Goal: Task Accomplishment & Management: Manage account settings

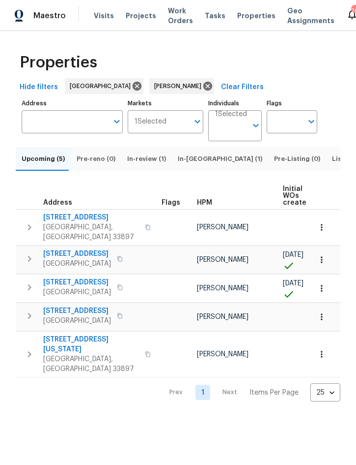
scroll to position [0, 65]
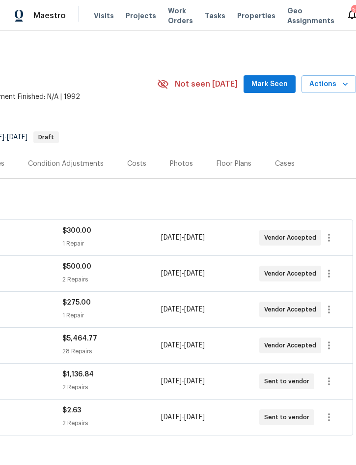
scroll to position [0, 199]
click at [333, 272] on icon "button" at bounding box center [329, 273] width 12 height 12
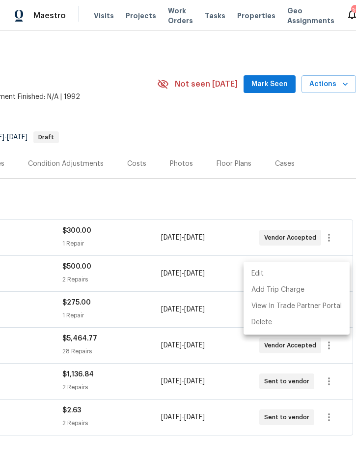
click at [277, 273] on li "Edit" at bounding box center [297, 273] width 106 height 16
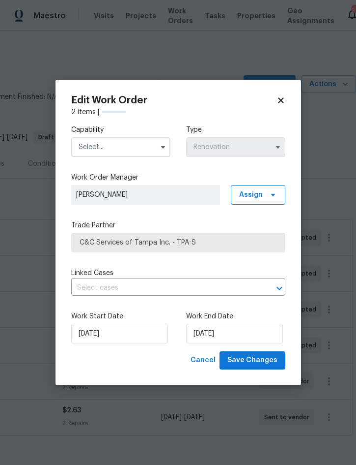
click at [136, 143] on input "text" at bounding box center [120, 147] width 99 height 20
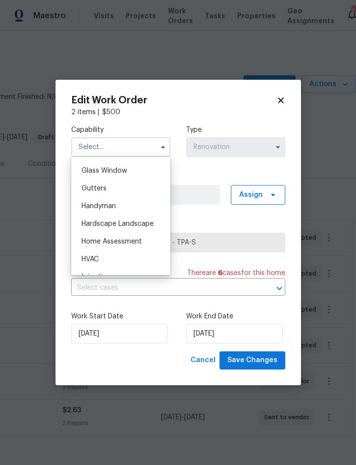
scroll to position [502, 0]
click at [108, 263] on div "HVAC" at bounding box center [121, 260] width 94 height 18
type input "HVAC"
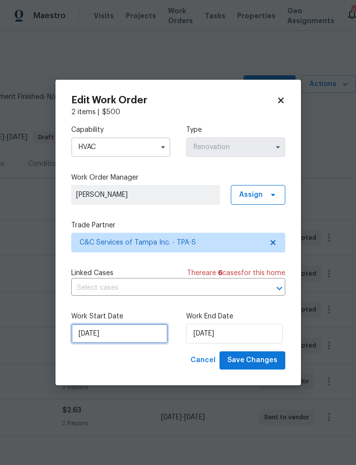
click at [115, 333] on input "[DATE]" at bounding box center [119, 333] width 97 height 20
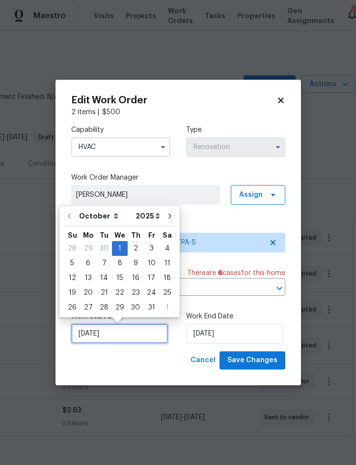
scroll to position [27, 0]
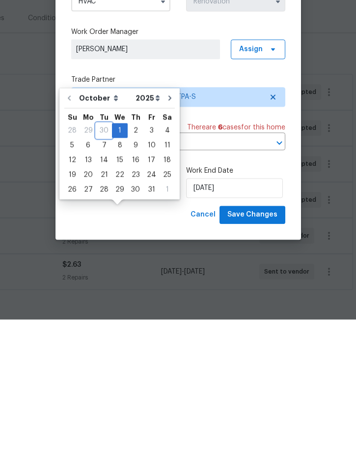
click at [103, 269] on div "30" at bounding box center [104, 276] width 16 height 14
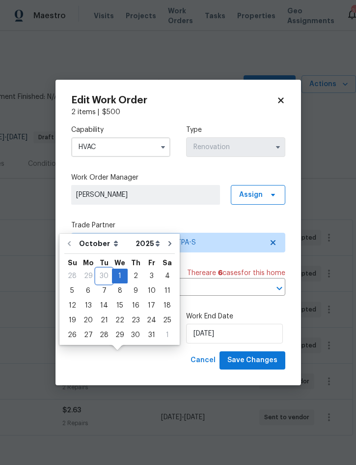
click at [97, 269] on div "30" at bounding box center [104, 276] width 16 height 14
click at [250, 358] on span "Save Changes" at bounding box center [253, 360] width 50 height 12
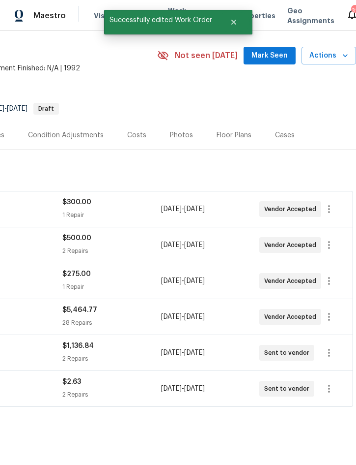
scroll to position [28, 199]
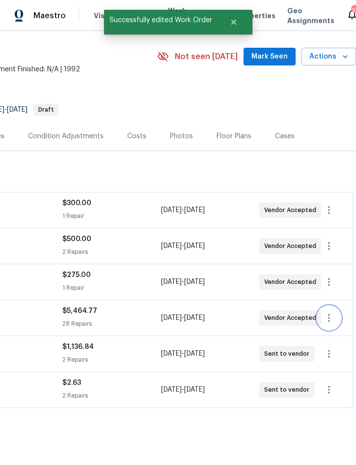
click at [333, 312] on icon "button" at bounding box center [329, 318] width 12 height 12
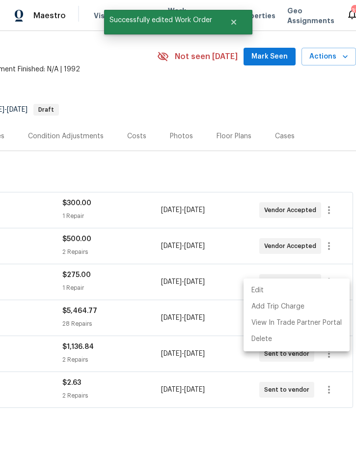
click at [292, 289] on li "Edit" at bounding box center [297, 290] width 106 height 16
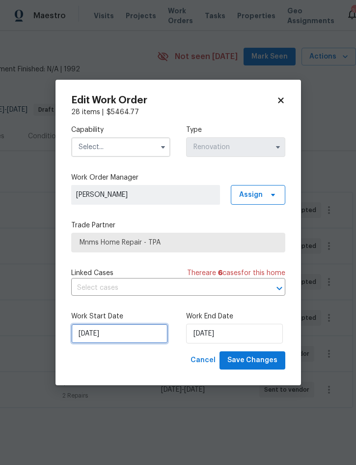
click at [109, 333] on input "[DATE]" at bounding box center [119, 333] width 97 height 20
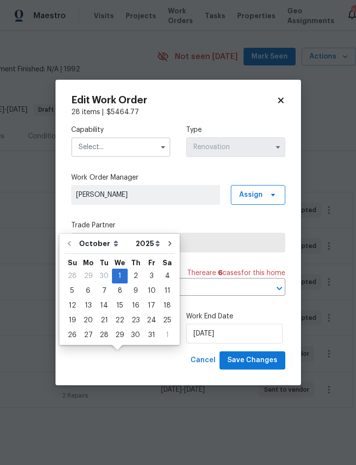
scroll to position [27, 0]
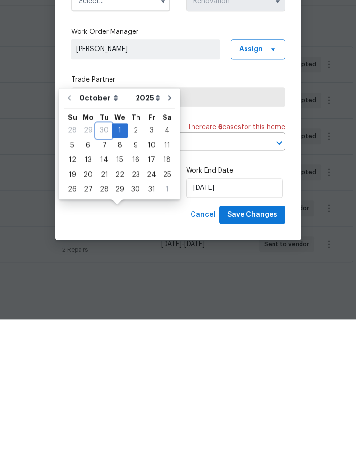
click at [101, 269] on div "30" at bounding box center [104, 276] width 16 height 14
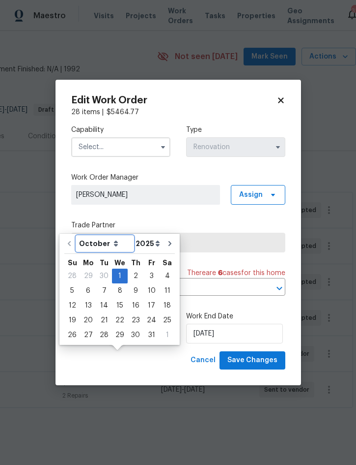
click at [78, 236] on select "October November December" at bounding box center [105, 243] width 57 height 15
click at [112, 236] on select "October November December" at bounding box center [105, 243] width 57 height 15
click at [104, 269] on div "30" at bounding box center [104, 276] width 16 height 14
click at [105, 269] on div "30" at bounding box center [104, 276] width 16 height 14
click at [131, 333] on input "[DATE]" at bounding box center [119, 333] width 97 height 20
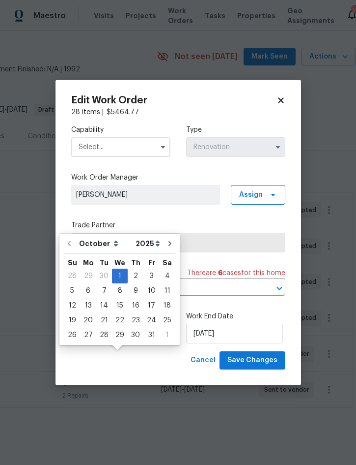
scroll to position [27, 0]
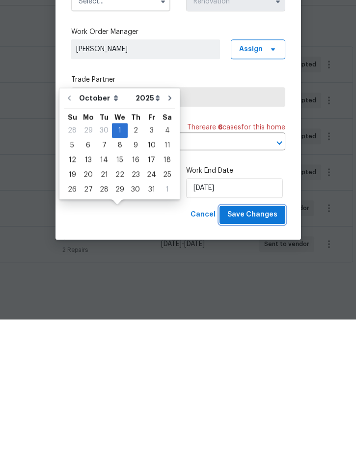
click at [268, 354] on span "Save Changes" at bounding box center [253, 360] width 50 height 12
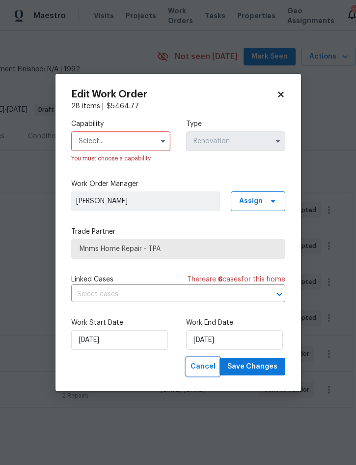
click at [206, 359] on button "Cancel" at bounding box center [203, 366] width 33 height 18
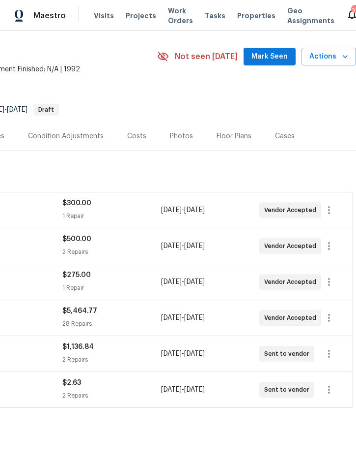
scroll to position [27, 0]
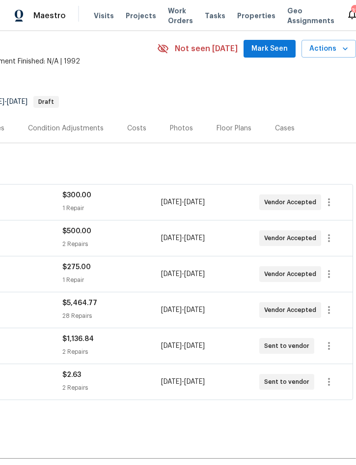
scroll to position [36, 199]
click at [332, 315] on icon "button" at bounding box center [329, 309] width 12 height 12
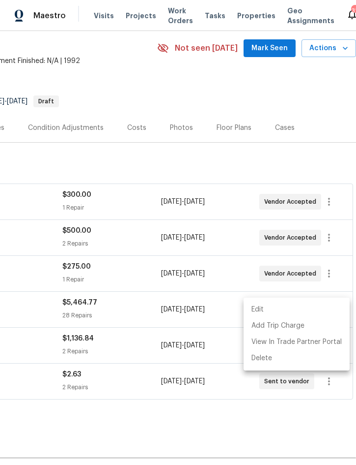
click at [285, 312] on li "Edit" at bounding box center [297, 309] width 106 height 16
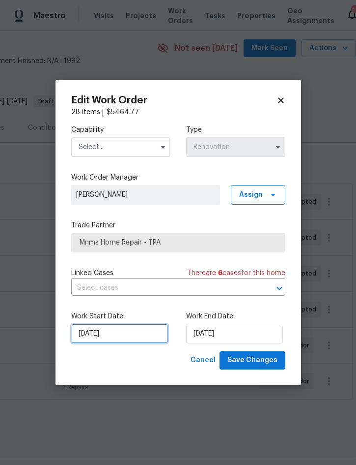
click at [115, 340] on input "[DATE]" at bounding box center [119, 333] width 97 height 20
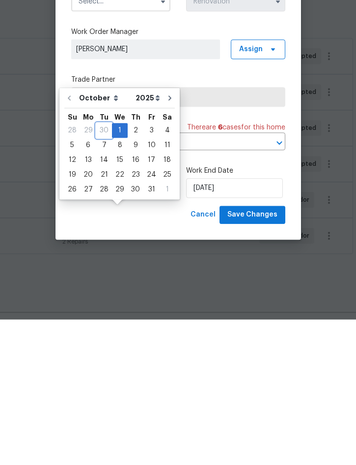
click at [103, 269] on div "30" at bounding box center [104, 276] width 16 height 14
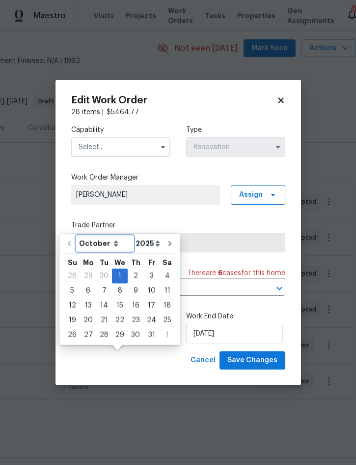
click at [111, 236] on select "October November December" at bounding box center [105, 243] width 57 height 15
click at [118, 269] on div "1" at bounding box center [120, 276] width 16 height 14
click at [262, 353] on button "Save Changes" at bounding box center [253, 360] width 66 height 18
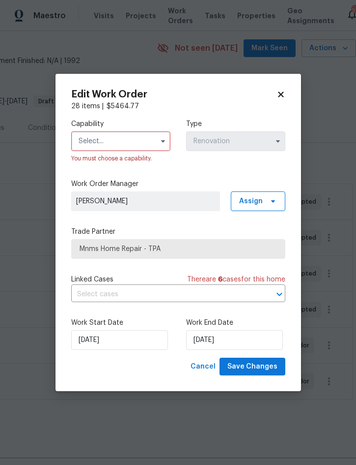
click at [137, 137] on input "text" at bounding box center [120, 141] width 99 height 20
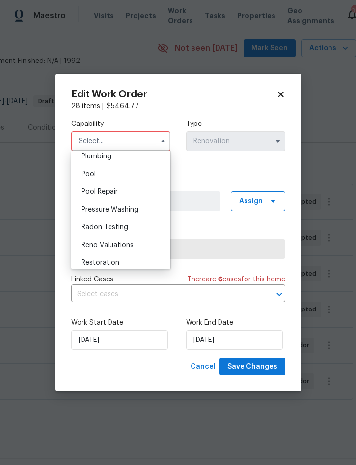
scroll to position [887, 0]
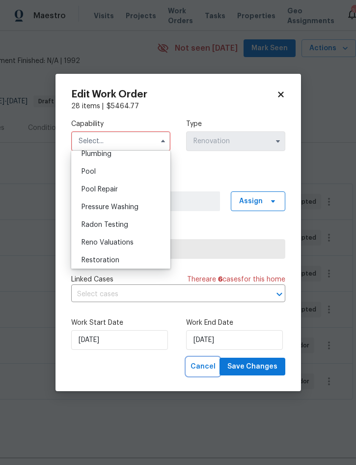
click at [203, 370] on span "Cancel" at bounding box center [203, 366] width 25 height 12
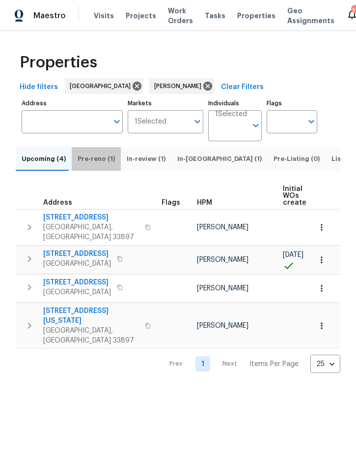
click at [95, 163] on span "Pre-reno (1)" at bounding box center [96, 158] width 37 height 11
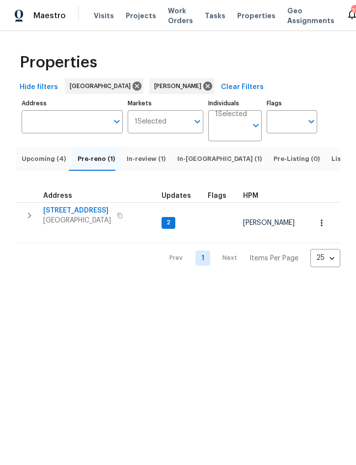
click at [26, 221] on icon "button" at bounding box center [30, 215] width 12 height 12
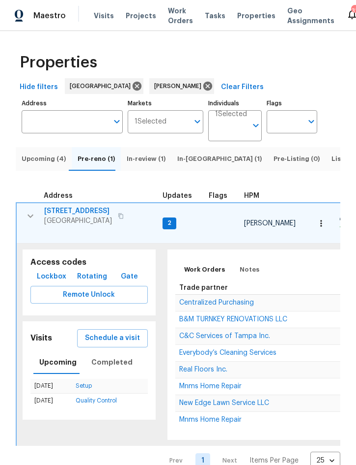
click at [219, 382] on span "Mnms Home Repair" at bounding box center [210, 385] width 62 height 7
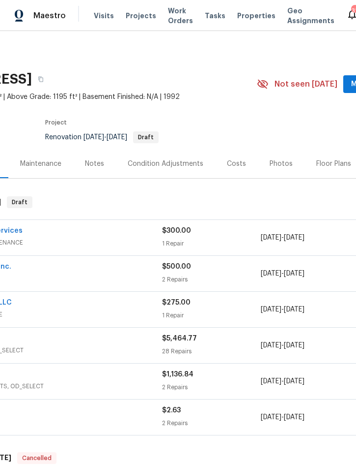
scroll to position [0, 96]
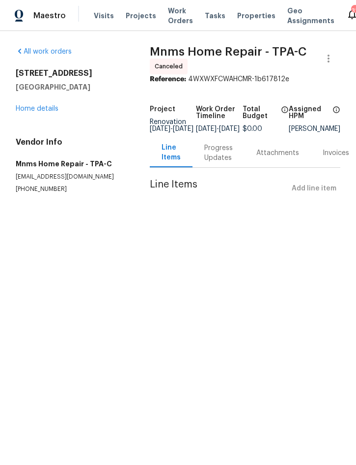
click at [34, 105] on link "Home details" at bounding box center [37, 108] width 43 height 7
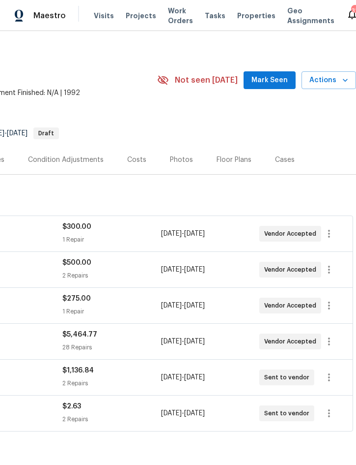
scroll to position [4, 199]
click at [331, 337] on icon "button" at bounding box center [329, 341] width 12 height 12
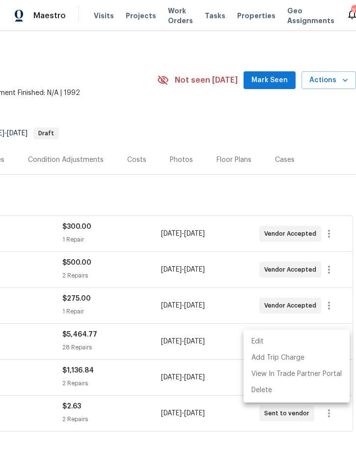
click at [269, 340] on li "Edit" at bounding box center [297, 341] width 106 height 16
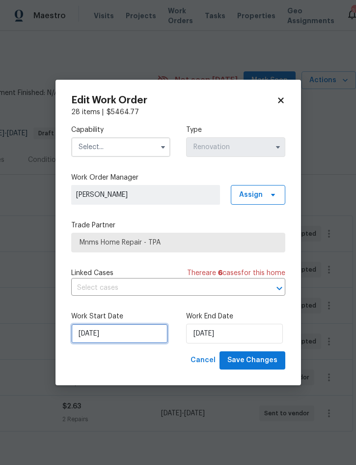
click at [126, 332] on input "[DATE]" at bounding box center [119, 333] width 97 height 20
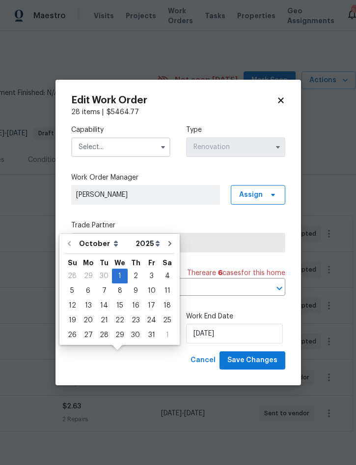
scroll to position [27, 0]
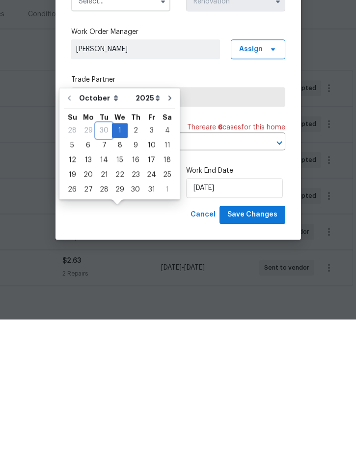
click at [103, 269] on div "30" at bounding box center [104, 276] width 16 height 14
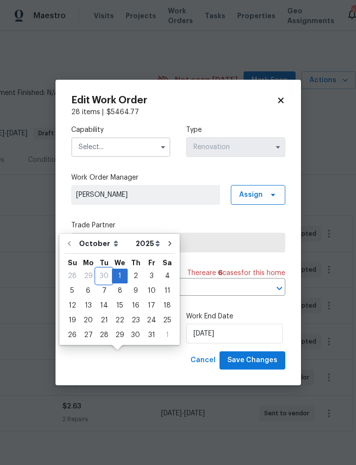
click at [100, 269] on div "30" at bounding box center [104, 276] width 16 height 14
click at [123, 335] on input "[DATE]" at bounding box center [119, 333] width 97 height 20
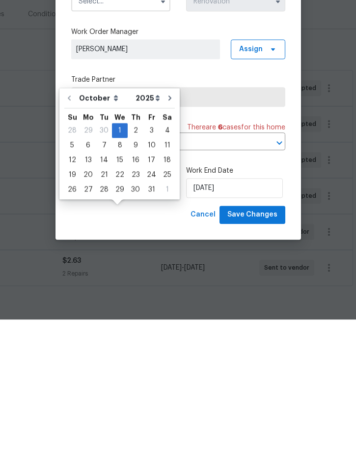
type input "1"
click at [252, 354] on span "Save Changes" at bounding box center [253, 360] width 50 height 12
type input "[DATE]"
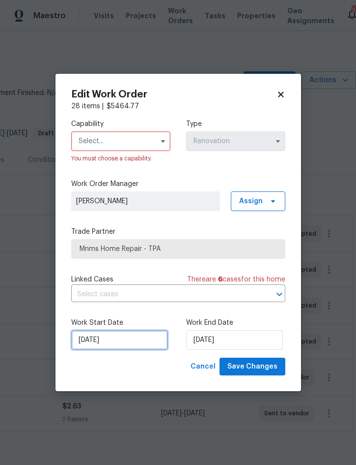
click at [117, 340] on input "[DATE]" at bounding box center [119, 340] width 97 height 20
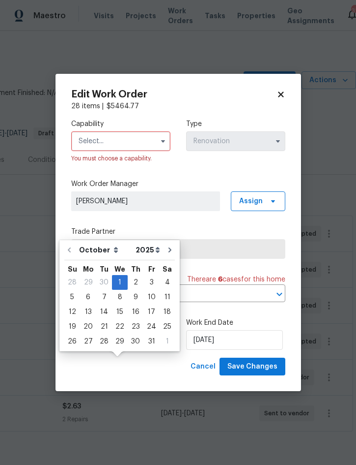
scroll to position [27, 0]
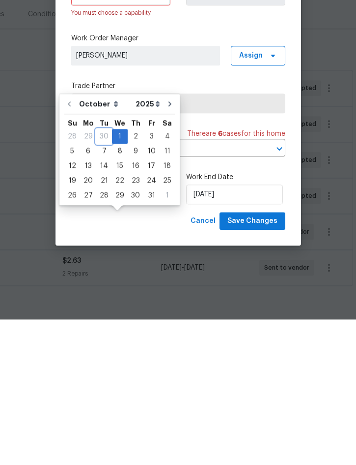
click at [105, 275] on div "30" at bounding box center [104, 282] width 16 height 14
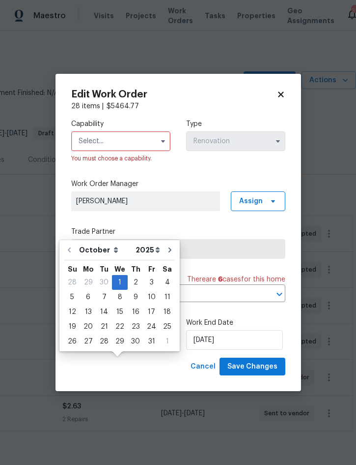
click at [155, 132] on input "text" at bounding box center [120, 141] width 99 height 20
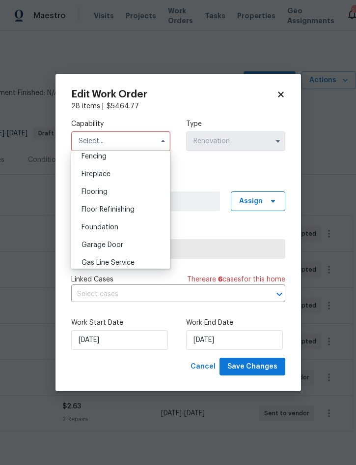
scroll to position [414, 0]
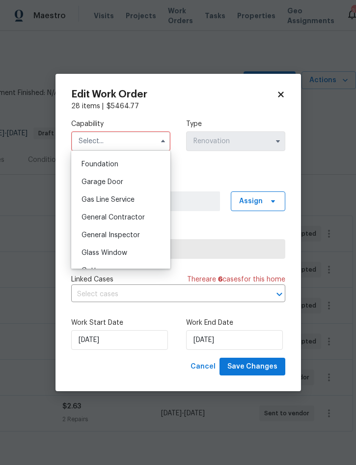
click at [134, 213] on div "General Contractor" at bounding box center [121, 217] width 94 height 18
type input "General Contractor"
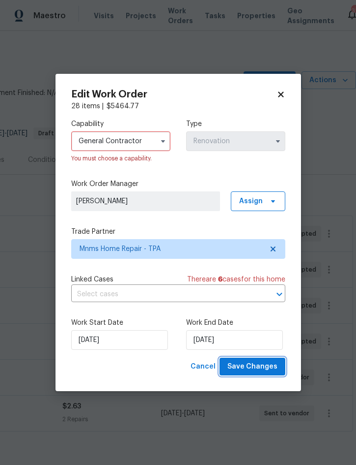
click at [260, 368] on span "Save Changes" at bounding box center [253, 366] width 50 height 12
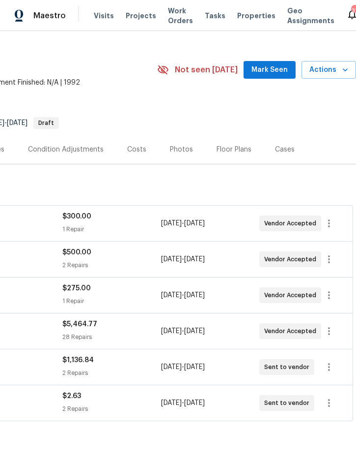
scroll to position [15, 199]
click at [338, 283] on button "button" at bounding box center [330, 295] width 24 height 24
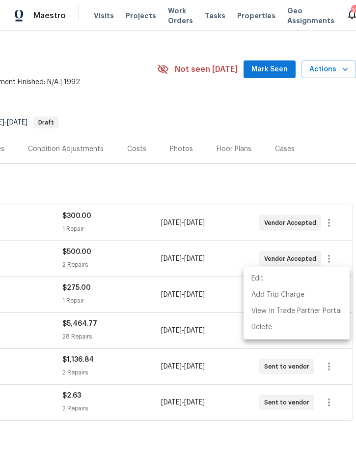
click at [296, 271] on li "Edit" at bounding box center [297, 278] width 106 height 16
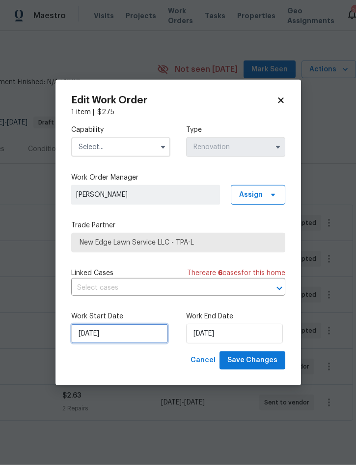
click at [112, 330] on input "[DATE]" at bounding box center [119, 333] width 97 height 20
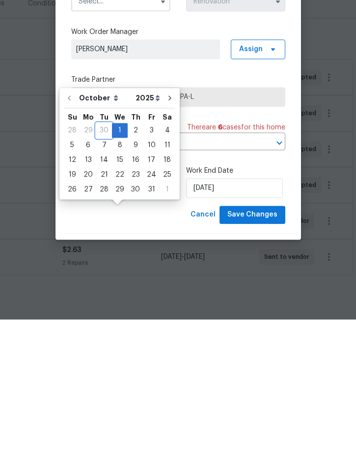
click at [105, 269] on div "30" at bounding box center [104, 276] width 16 height 14
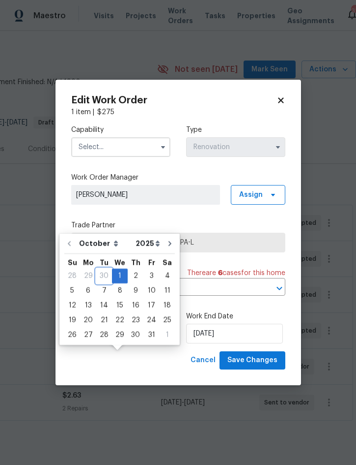
click at [100, 269] on div "30" at bounding box center [104, 276] width 16 height 14
click at [102, 269] on div "30" at bounding box center [104, 276] width 16 height 14
click at [101, 269] on div "30" at bounding box center [104, 276] width 16 height 14
click at [207, 355] on span "Cancel" at bounding box center [203, 360] width 25 height 12
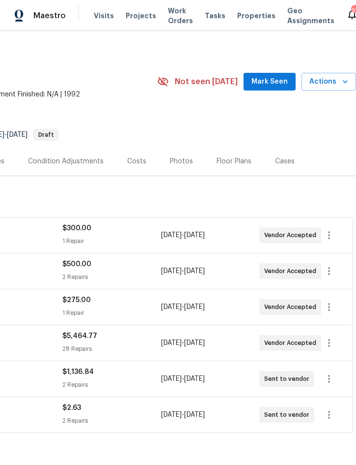
scroll to position [2, 199]
click at [335, 229] on icon "button" at bounding box center [329, 235] width 12 height 12
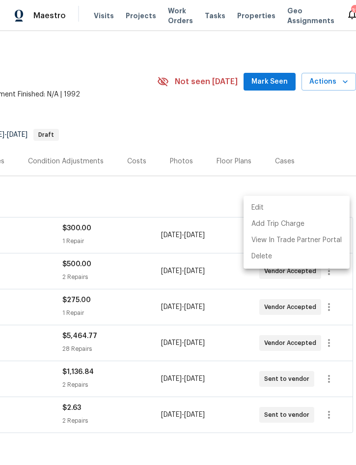
click at [290, 204] on li "Edit" at bounding box center [297, 208] width 106 height 16
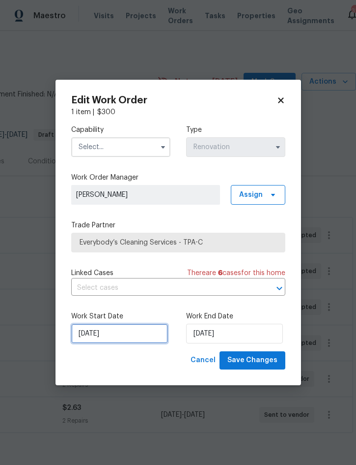
click at [112, 337] on input "[DATE]" at bounding box center [119, 333] width 97 height 20
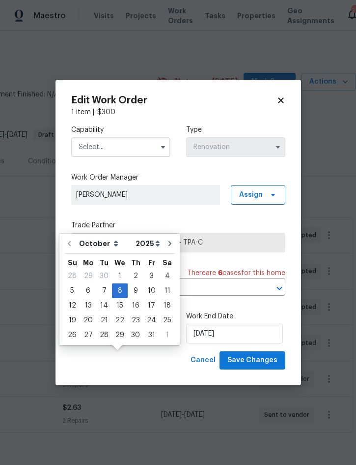
scroll to position [27, 0]
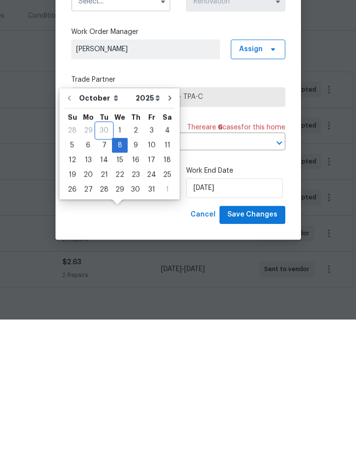
click at [103, 269] on div "30" at bounding box center [104, 276] width 16 height 14
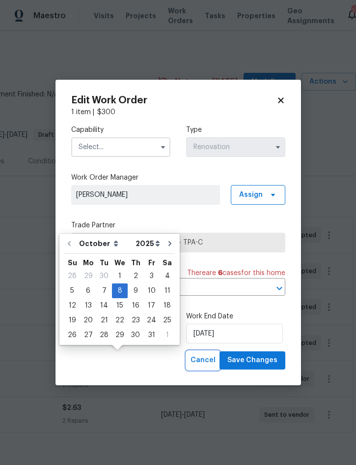
click at [212, 358] on span "Cancel" at bounding box center [203, 360] width 25 height 12
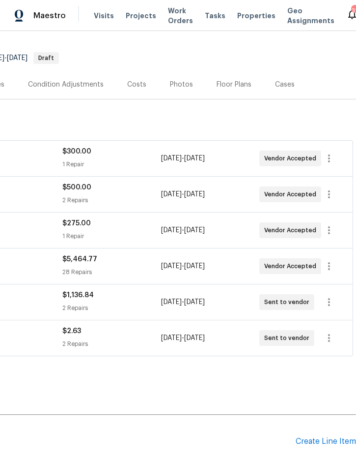
scroll to position [77, 199]
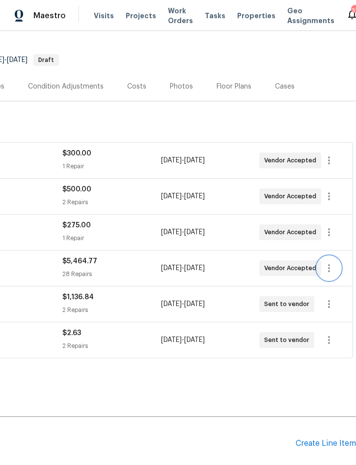
click at [335, 262] on icon "button" at bounding box center [329, 268] width 12 height 12
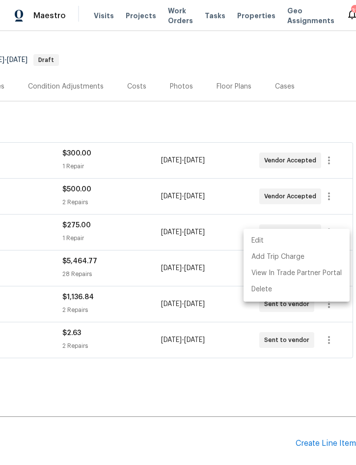
click at [278, 242] on li "Edit" at bounding box center [297, 241] width 106 height 16
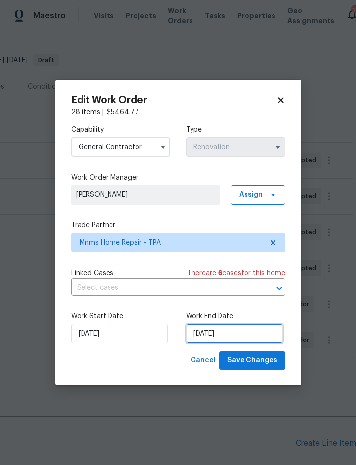
click at [234, 336] on input "[DATE]" at bounding box center [234, 333] width 97 height 20
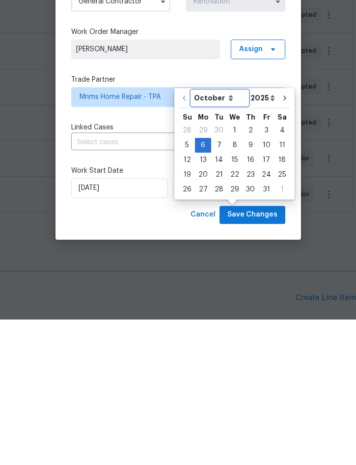
click at [227, 236] on select "October November December" at bounding box center [220, 243] width 57 height 15
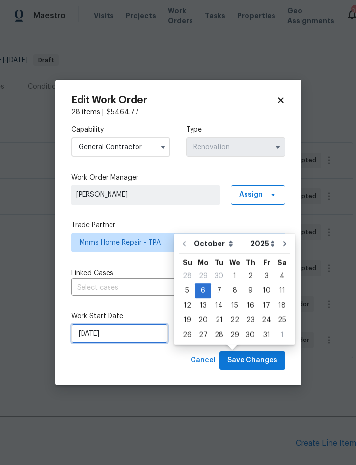
click at [117, 333] on input "[DATE]" at bounding box center [119, 333] width 97 height 20
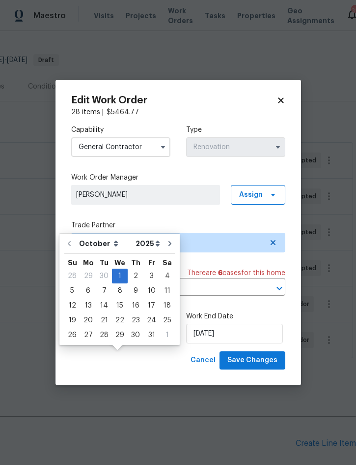
scroll to position [27, 0]
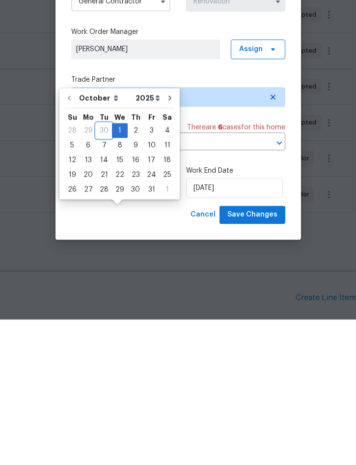
click at [104, 269] on div "30" at bounding box center [104, 276] width 16 height 14
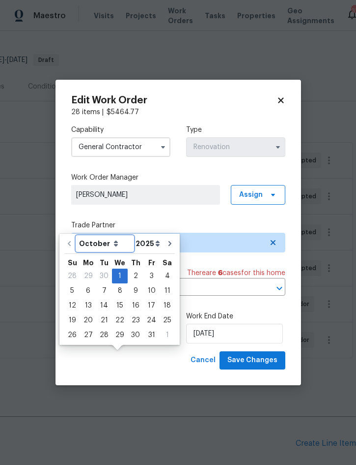
click at [91, 236] on select "October November December" at bounding box center [105, 243] width 57 height 15
click at [205, 356] on span "Cancel" at bounding box center [203, 360] width 25 height 12
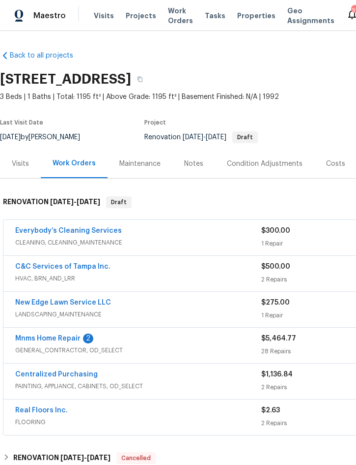
scroll to position [0, 0]
